Goal: Information Seeking & Learning: Learn about a topic

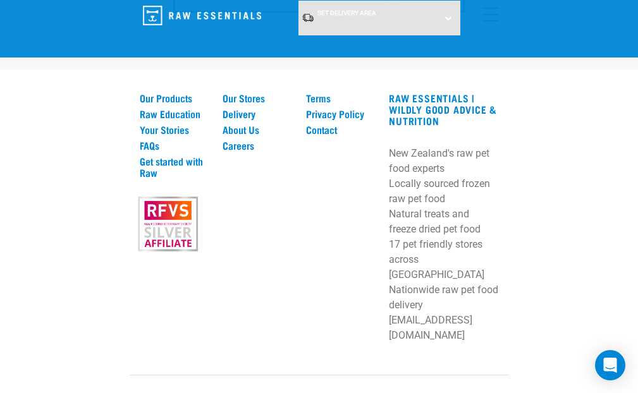
scroll to position [2634, 0]
click at [168, 101] on link "Our Products" at bounding box center [174, 97] width 68 height 11
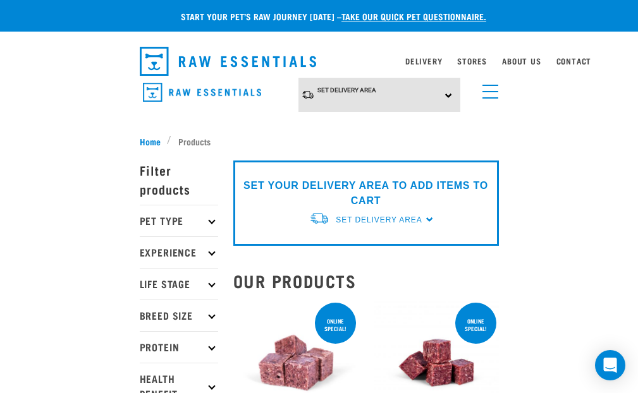
click at [213, 346] on icon at bounding box center [211, 347] width 7 height 7
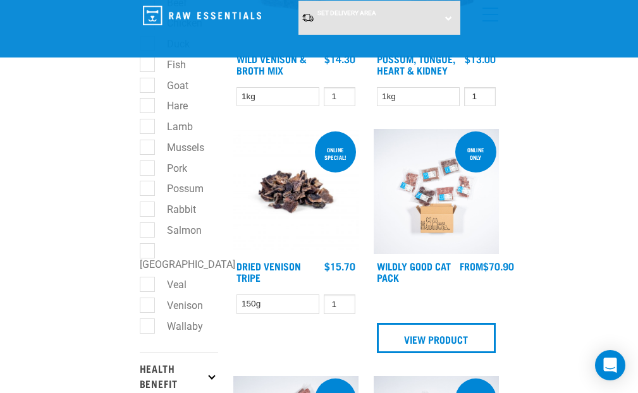
scroll to position [282, 0]
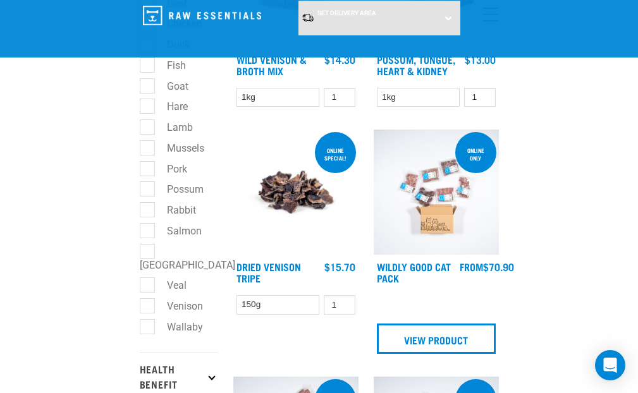
click at [150, 230] on label "Salmon" at bounding box center [177, 231] width 60 height 16
click at [148, 230] on input "Salmon" at bounding box center [144, 228] width 8 height 8
checkbox input "true"
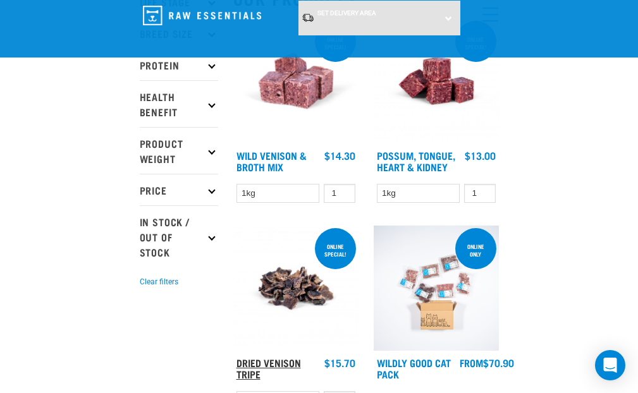
scroll to position [169, 0]
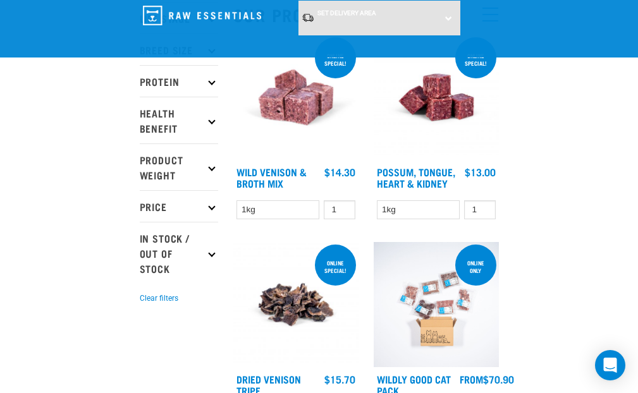
click at [308, 314] on img at bounding box center [295, 304] width 125 height 125
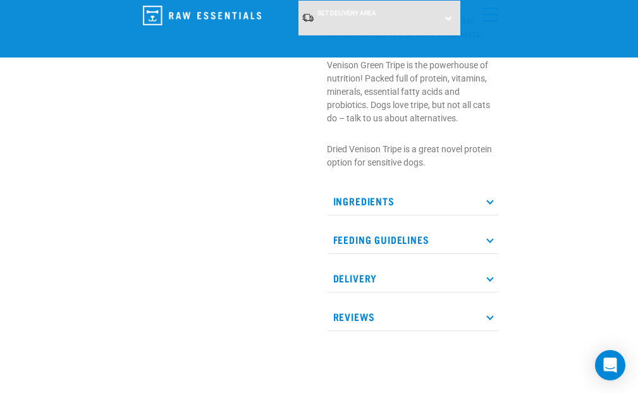
scroll to position [472, 0]
click at [490, 243] on icon at bounding box center [489, 239] width 7 height 7
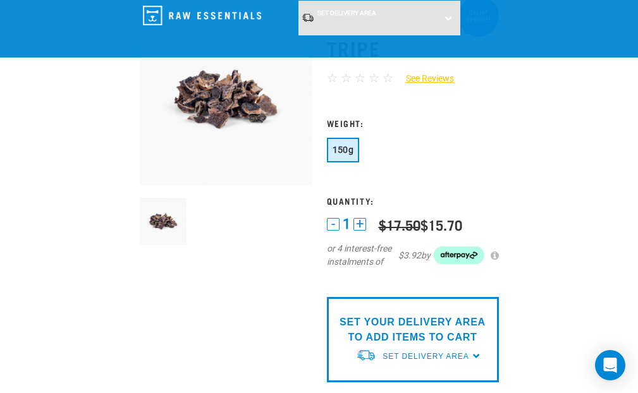
scroll to position [68, 0]
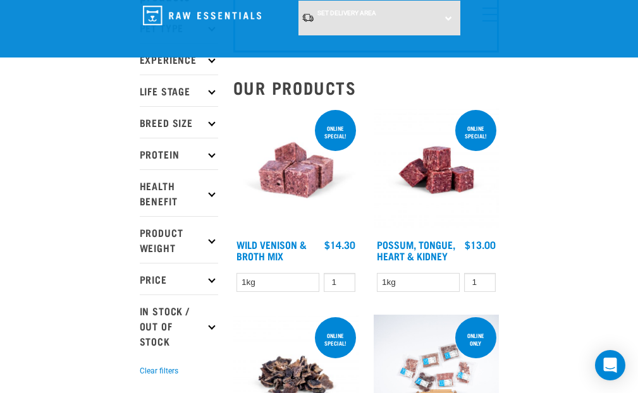
scroll to position [88, 0]
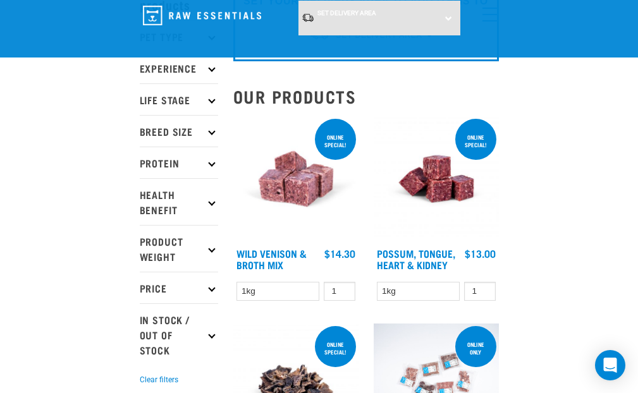
click at [294, 188] on img at bounding box center [295, 178] width 125 height 125
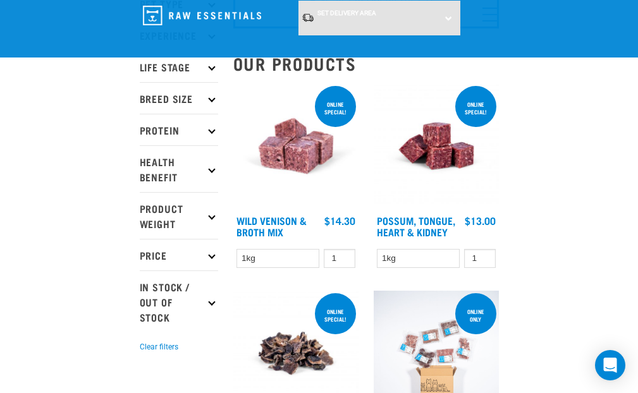
scroll to position [128, 0]
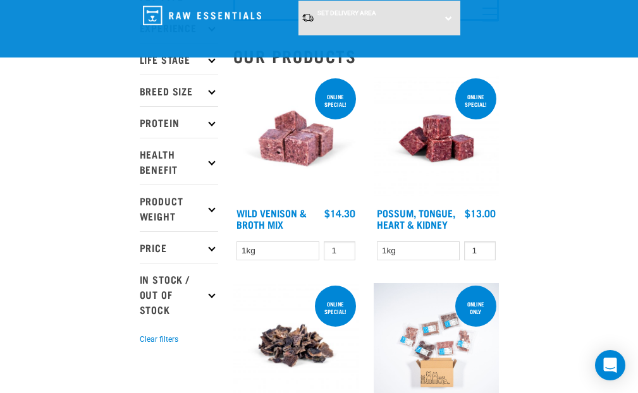
click at [441, 149] on img at bounding box center [436, 138] width 125 height 125
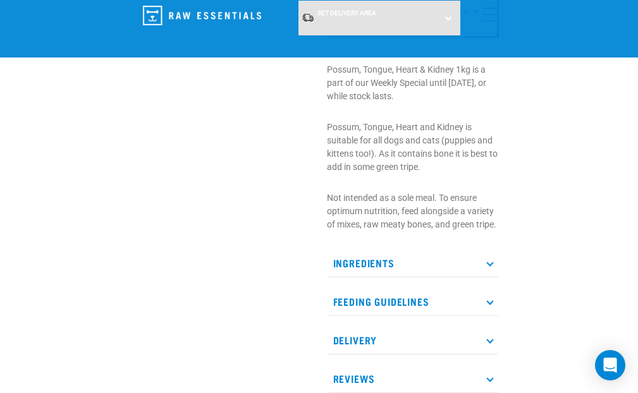
scroll to position [460, 0]
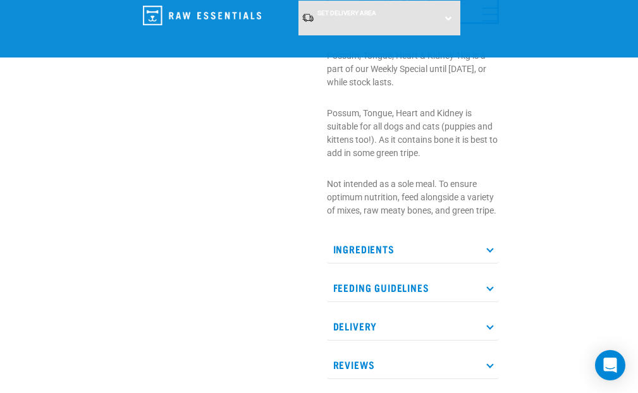
click at [492, 247] on icon at bounding box center [489, 248] width 7 height 7
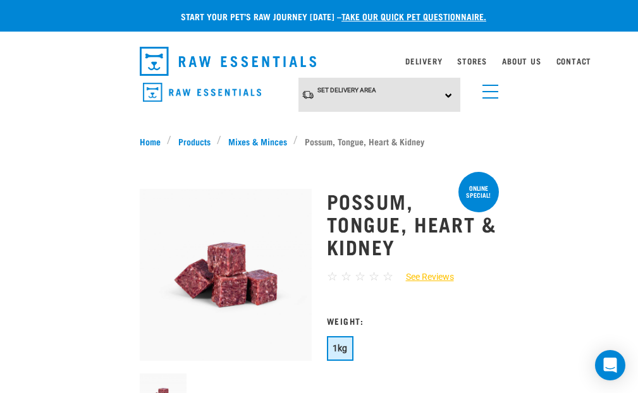
scroll to position [0, 0]
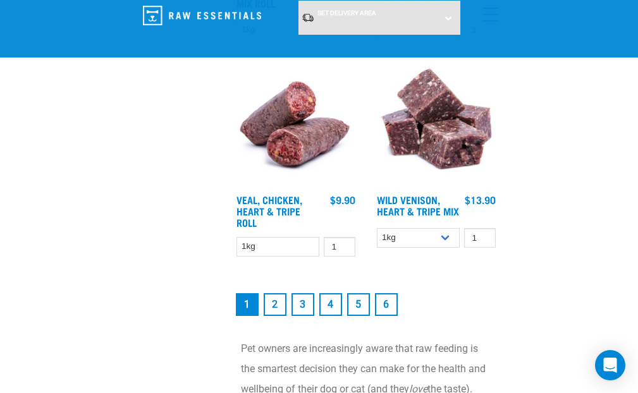
scroll to position [3509, 0]
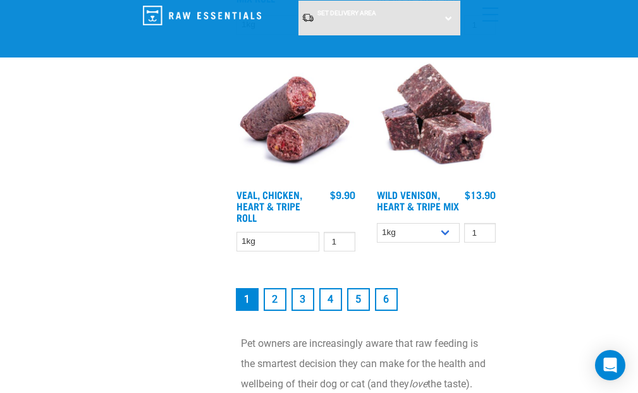
click at [452, 169] on img at bounding box center [436, 120] width 125 height 125
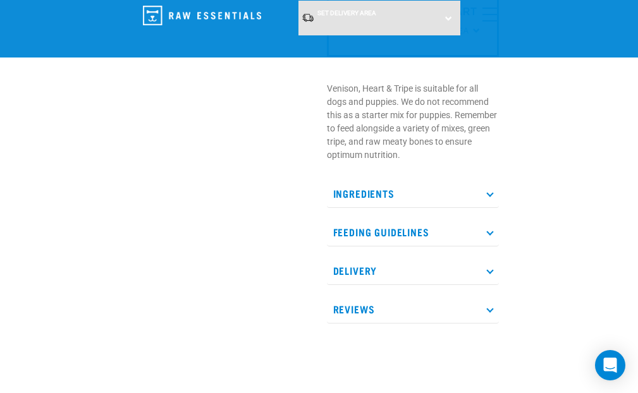
scroll to position [430, 0]
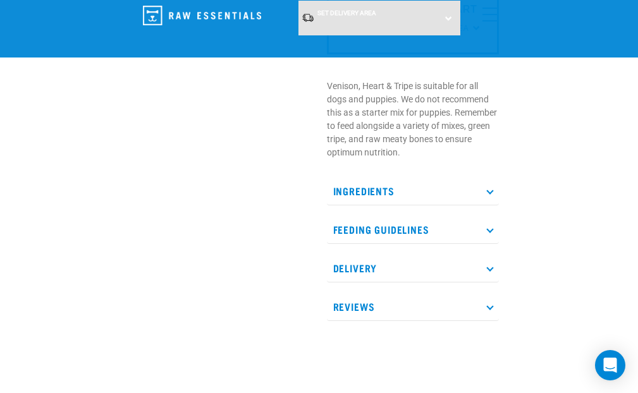
click at [492, 187] on p "Ingredients" at bounding box center [413, 191] width 172 height 28
